Goal: Task Accomplishment & Management: Manage account settings

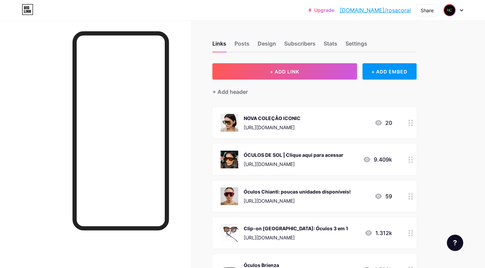
click at [453, 7] on img at bounding box center [449, 10] width 11 height 11
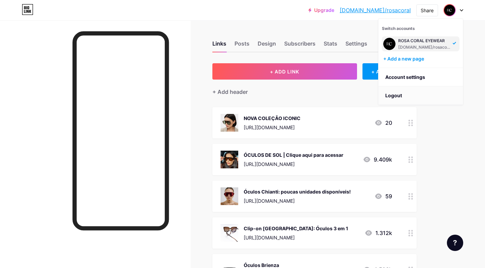
click at [399, 97] on li "Logout" at bounding box center [420, 95] width 84 height 18
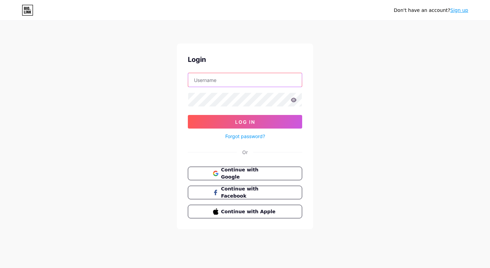
click at [243, 83] on input "text" at bounding box center [245, 80] width 114 height 14
type input "[EMAIL_ADDRESS][DOMAIN_NAME]"
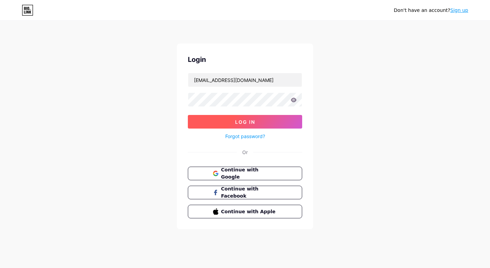
click at [259, 126] on button "Log In" at bounding box center [245, 122] width 114 height 14
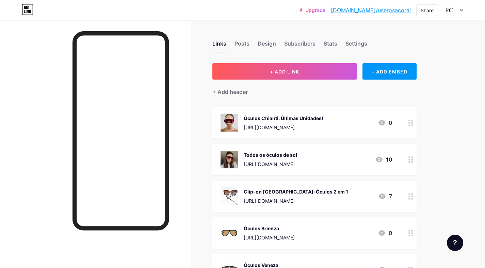
click at [310, 125] on div "[URL][DOMAIN_NAME]" at bounding box center [284, 127] width 80 height 7
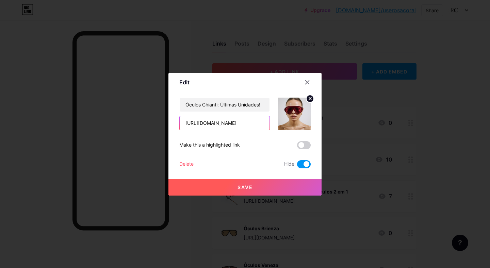
scroll to position [0, 107]
drag, startPoint x: 185, startPoint y: 122, endPoint x: 202, endPoint y: 122, distance: 16.7
click at [202, 122] on input "[URL][DOMAIN_NAME]" at bounding box center [225, 123] width 90 height 14
paste input "[URL][DOMAIN_NAME]"
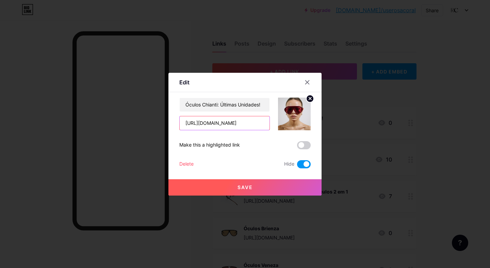
scroll to position [0, 31]
type input "[URL][DOMAIN_NAME]"
click at [250, 103] on input "Óculos Chianti: Últimas Unidades!" at bounding box center [225, 105] width 90 height 14
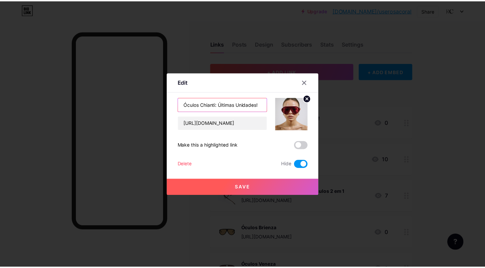
scroll to position [0, 0]
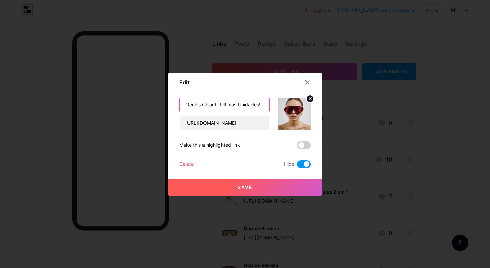
click at [250, 103] on input "Óculos Chianti: Últimas Unidades!" at bounding box center [225, 105] width 90 height 14
type input "NOVA COLEÇÃO ICONIC"
click at [311, 99] on circle at bounding box center [309, 98] width 7 height 7
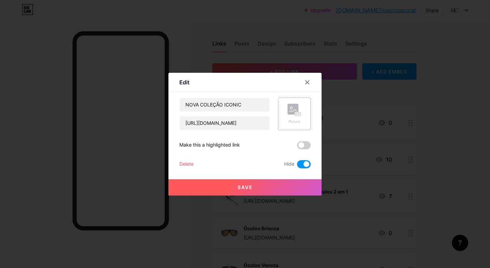
click at [296, 115] on rect at bounding box center [297, 113] width 5 height 3
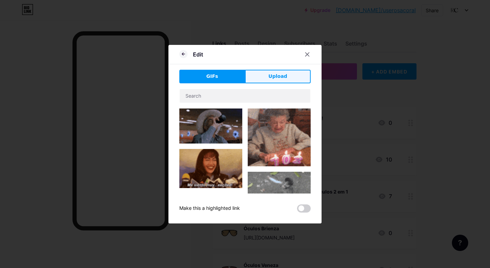
click at [266, 82] on button "Upload" at bounding box center [278, 77] width 66 height 14
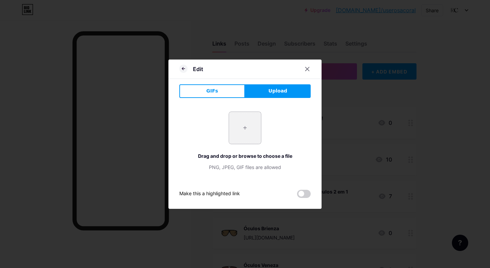
click at [249, 127] on input "file" at bounding box center [245, 128] width 32 height 32
type input "C:\fakepath\BIO LINK ICONIC.png"
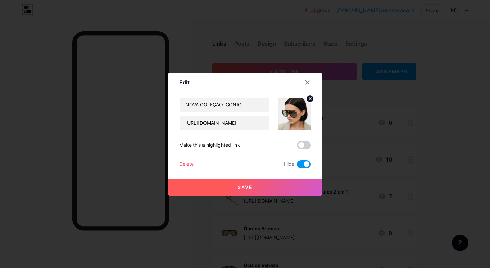
click at [246, 186] on span "Save" at bounding box center [244, 187] width 15 height 6
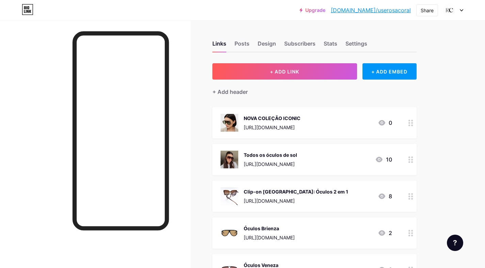
click at [300, 124] on div "[URL][DOMAIN_NAME]" at bounding box center [272, 127] width 57 height 7
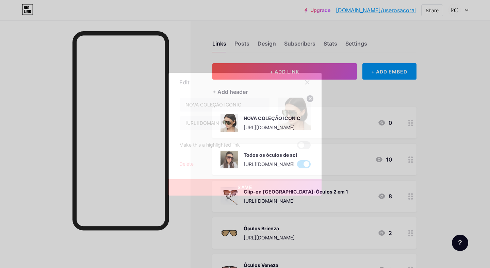
click at [303, 163] on span at bounding box center [304, 164] width 14 height 8
click at [297, 166] on input "checkbox" at bounding box center [297, 166] width 0 height 0
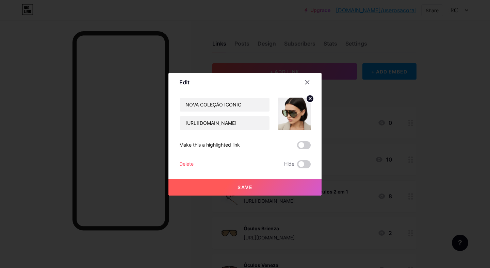
click at [278, 186] on button "Save" at bounding box center [244, 187] width 153 height 16
